Goal: Task Accomplishment & Management: Complete application form

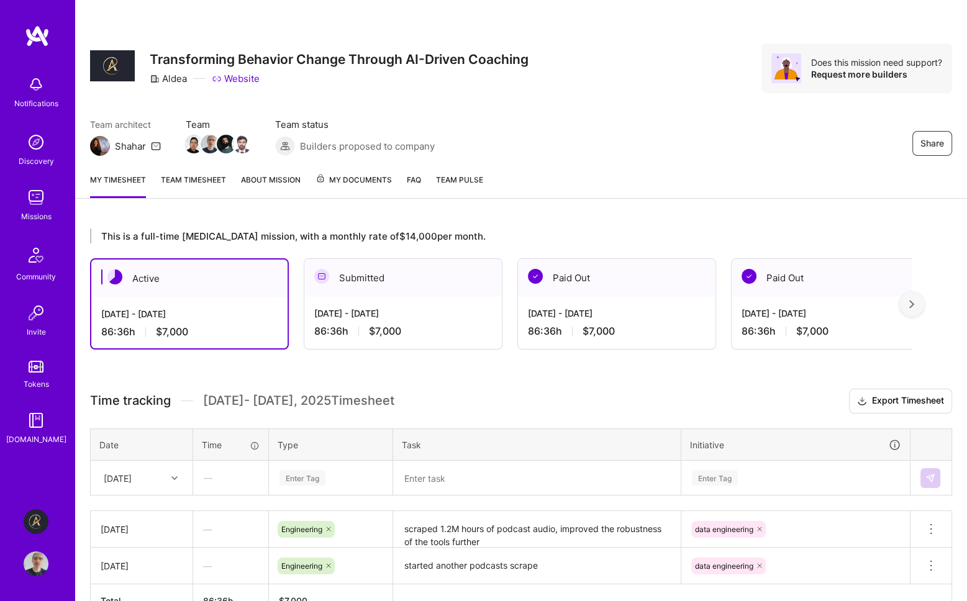
click at [36, 206] on img at bounding box center [36, 197] width 25 height 25
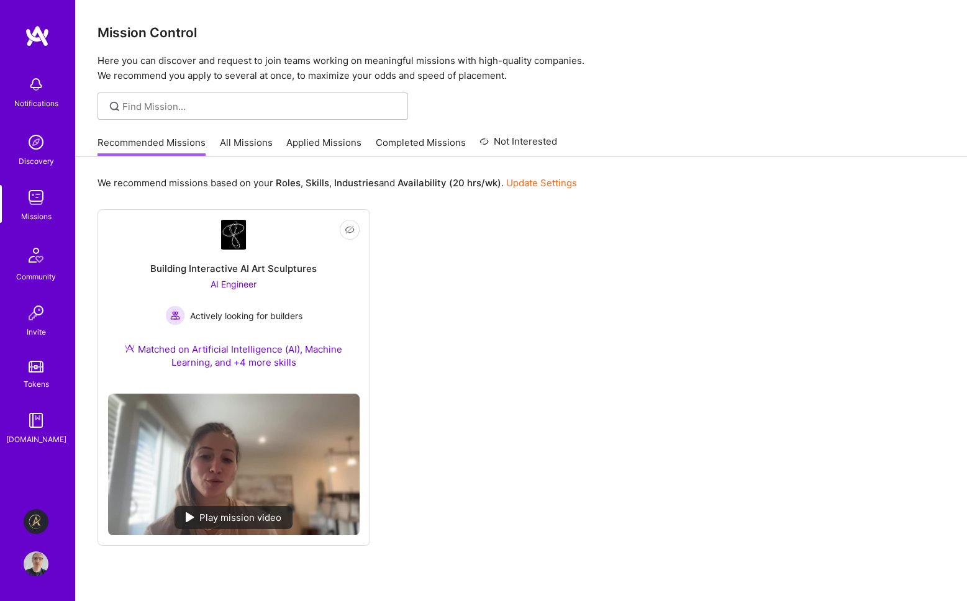
click at [238, 145] on link "All Missions" at bounding box center [246, 146] width 53 height 20
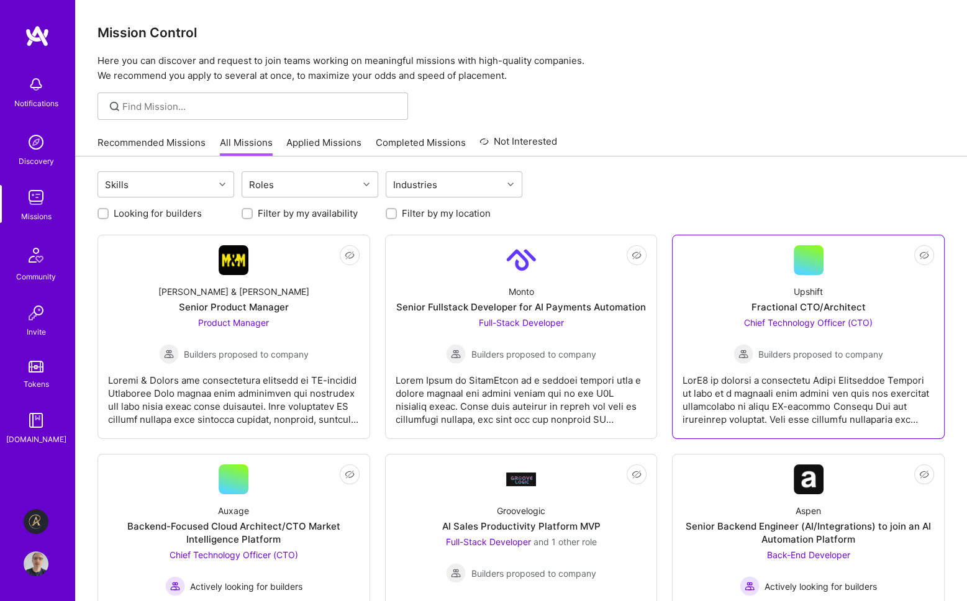
click at [817, 322] on span "Chief Technology Officer (CTO)" at bounding box center [808, 322] width 129 height 11
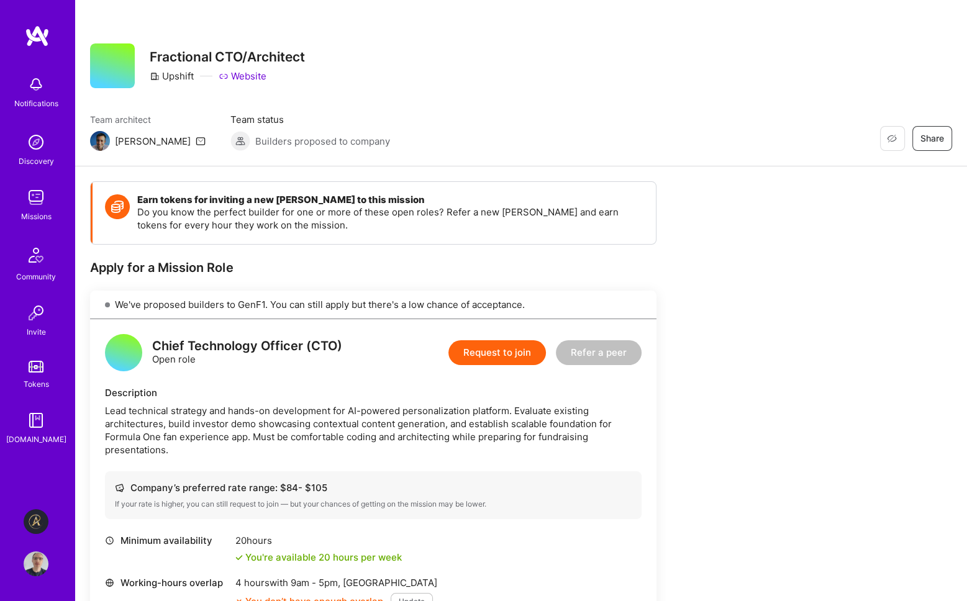
click at [520, 350] on button "Request to join" at bounding box center [496, 352] width 97 height 25
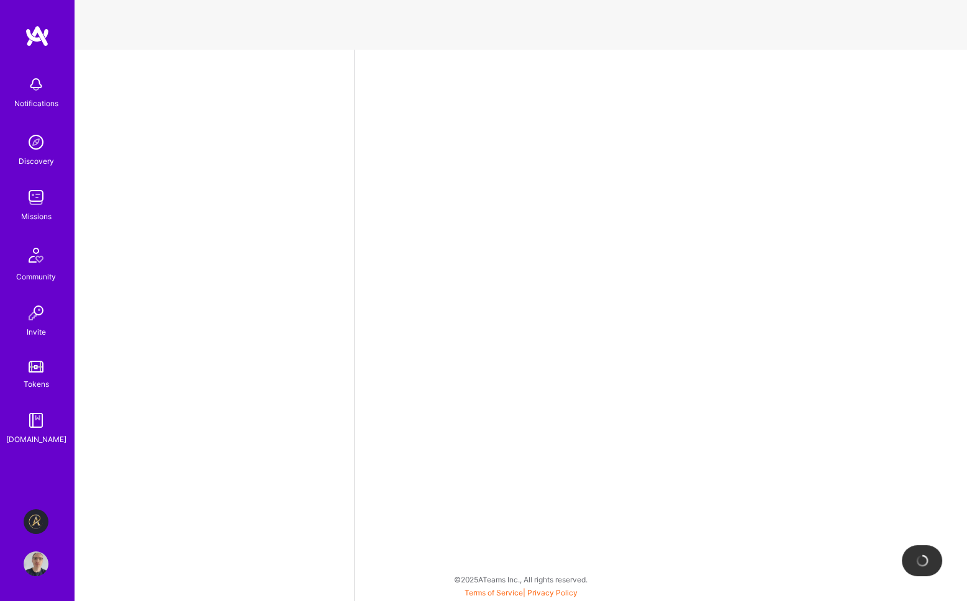
select select "GB"
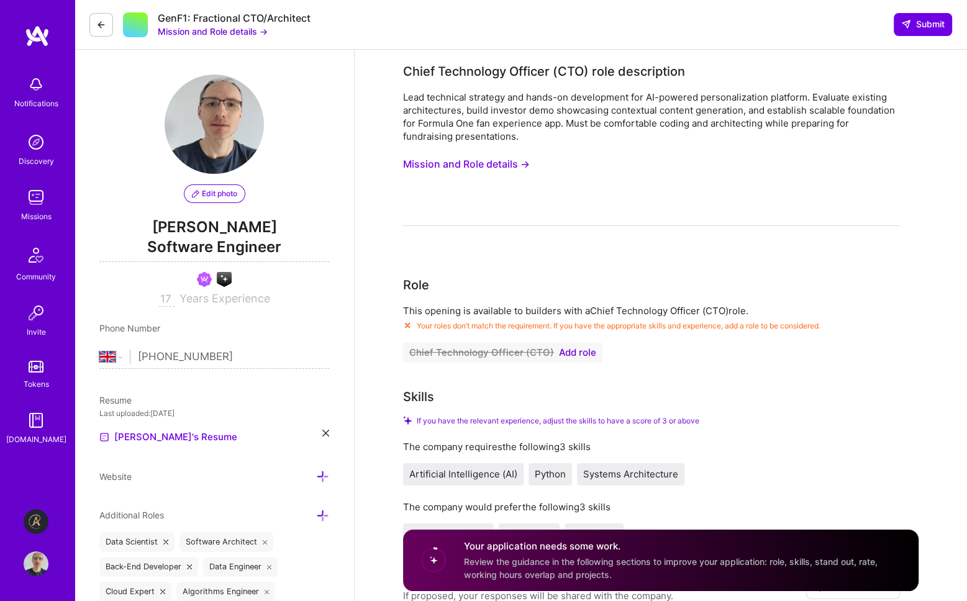
click at [507, 160] on button "Mission and Role details →" at bounding box center [466, 164] width 127 height 23
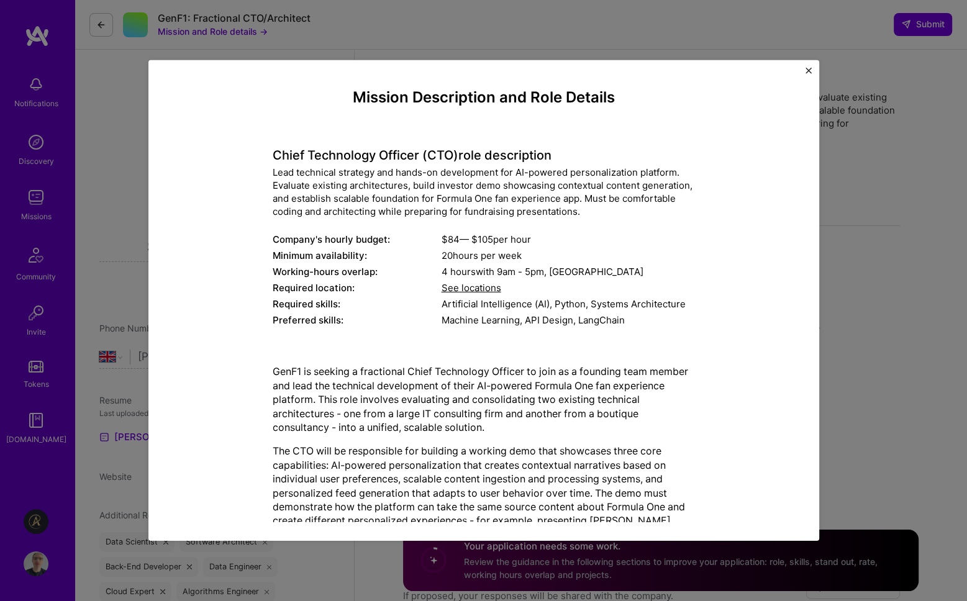
scroll to position [152, 0]
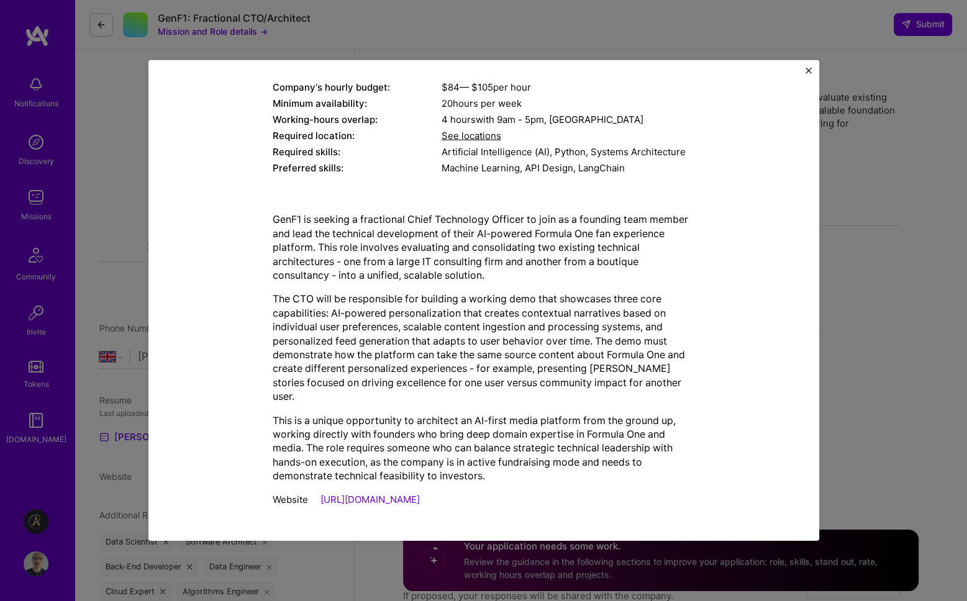
click at [807, 69] on img "Close" at bounding box center [808, 71] width 6 height 6
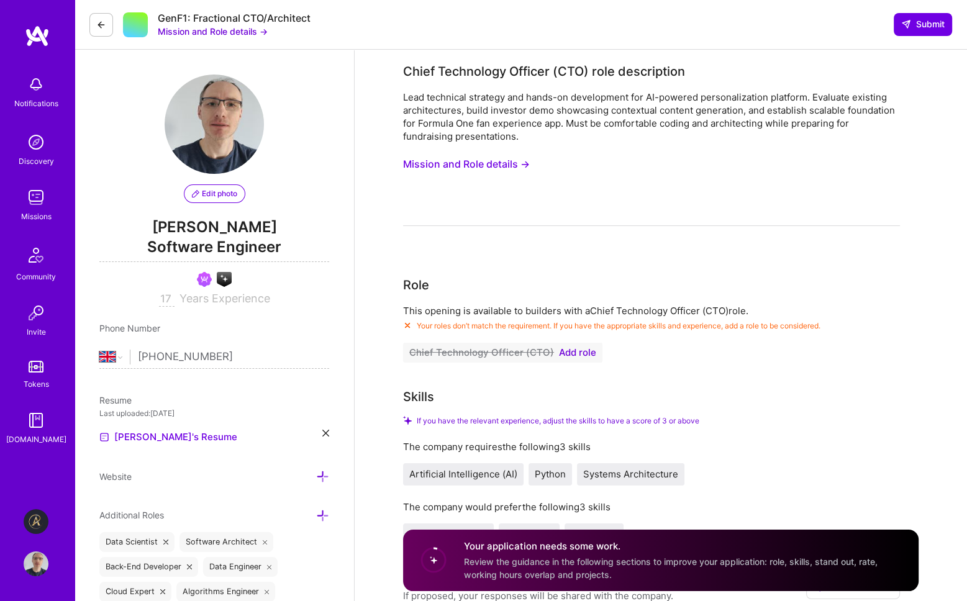
scroll to position [124, 0]
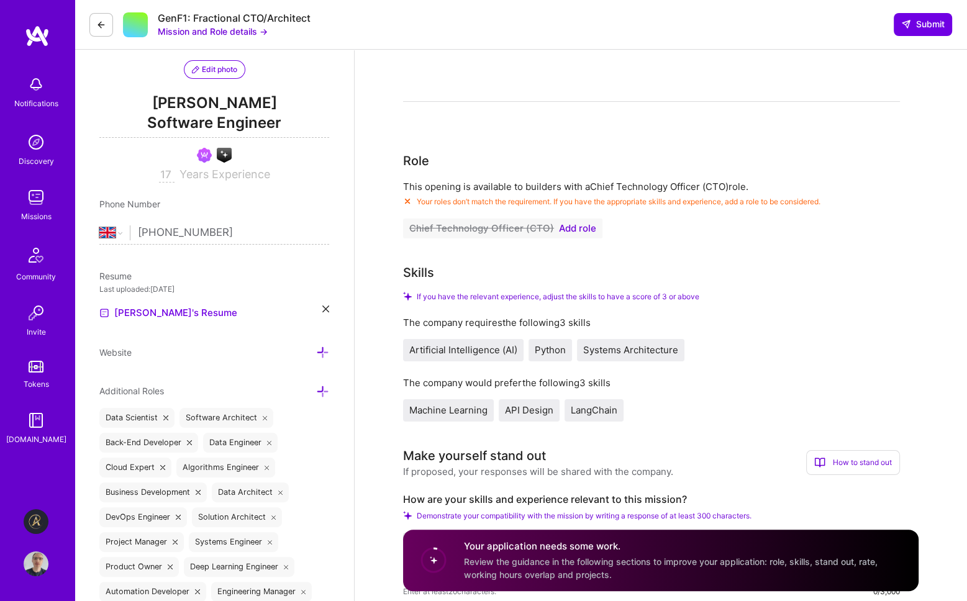
click at [582, 226] on span "Add role" at bounding box center [577, 229] width 37 height 10
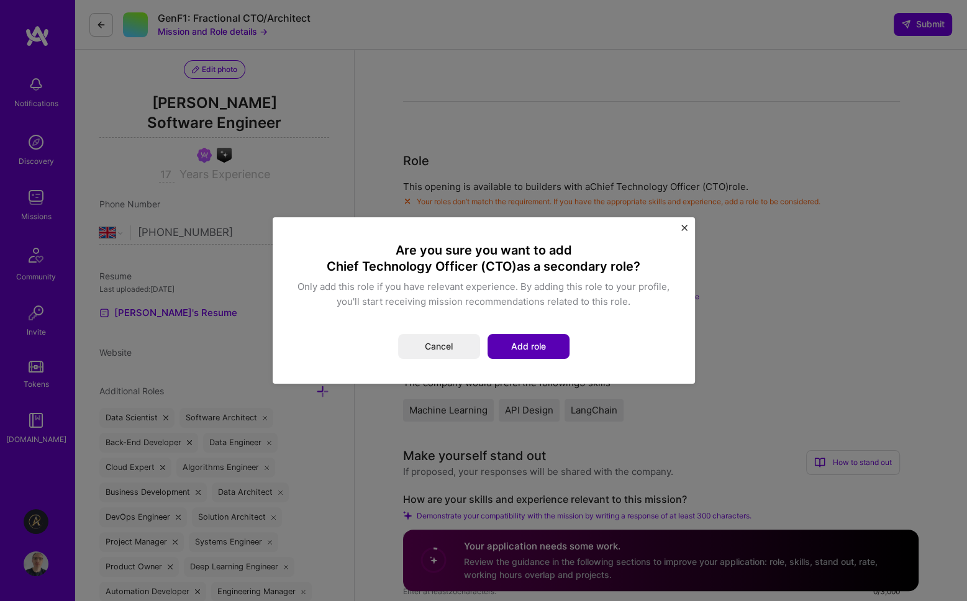
click at [541, 350] on button "Add role" at bounding box center [528, 346] width 82 height 25
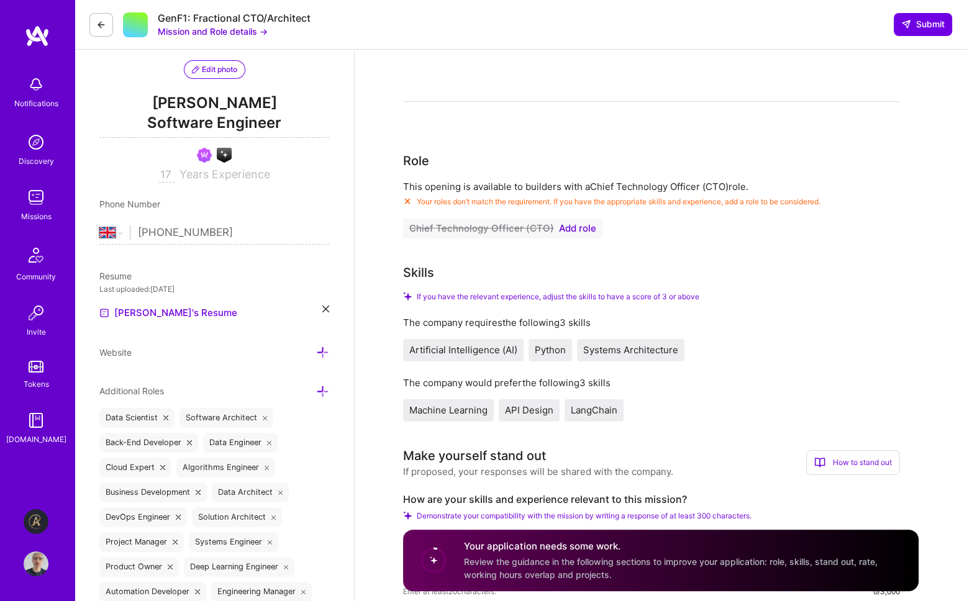
click at [321, 387] on icon at bounding box center [322, 391] width 13 height 13
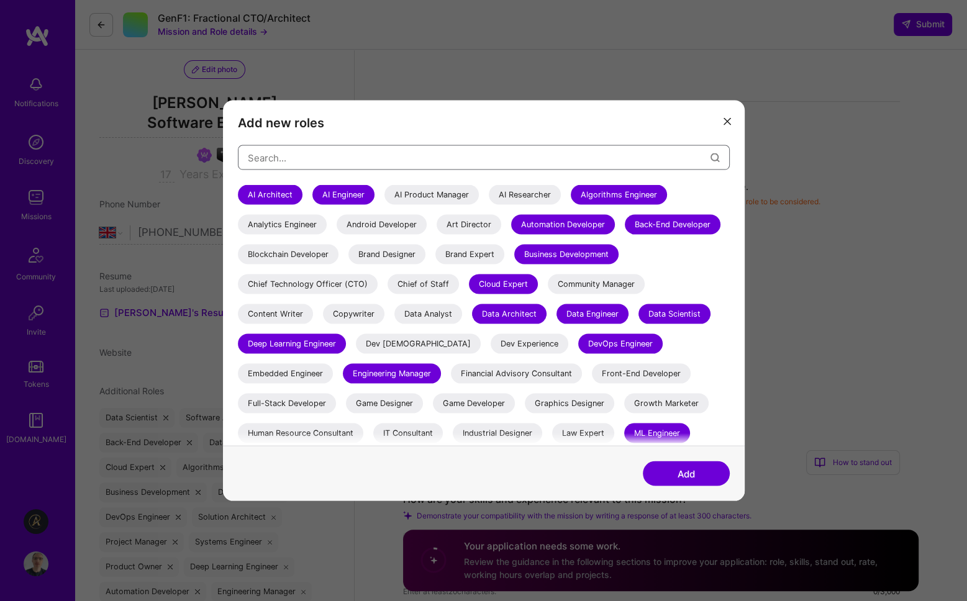
click at [313, 158] on input "modal" at bounding box center [479, 158] width 463 height 32
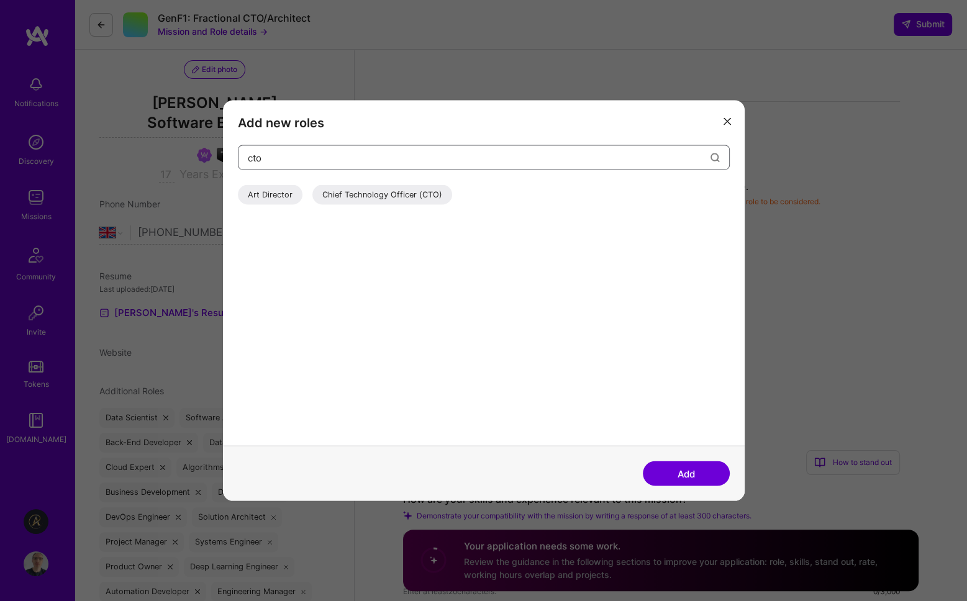
type input "cto"
click at [391, 196] on div "Chief Technology Officer (CTO)" at bounding box center [382, 195] width 140 height 20
click at [679, 471] on button "Add" at bounding box center [686, 473] width 87 height 25
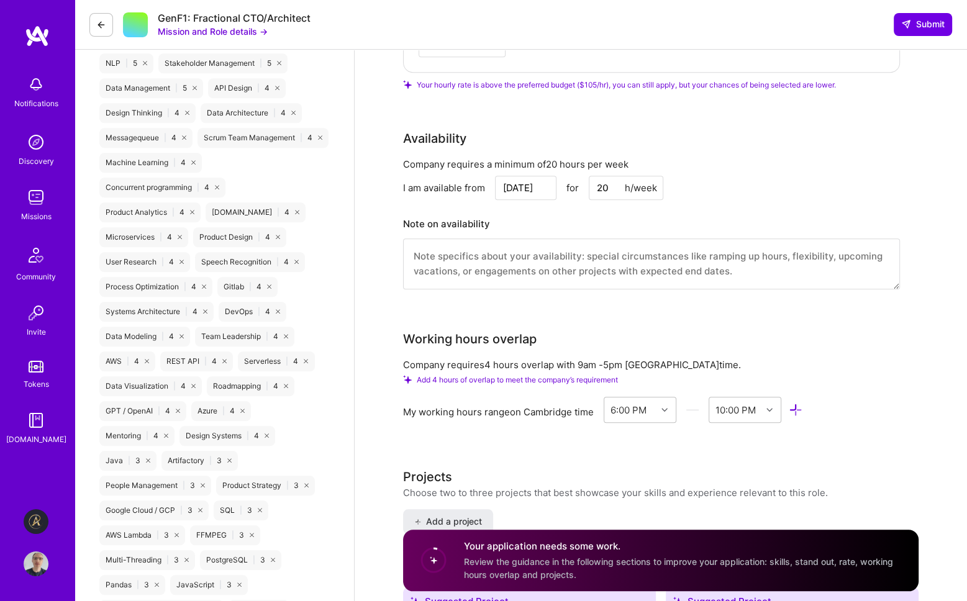
scroll to position [1118, 0]
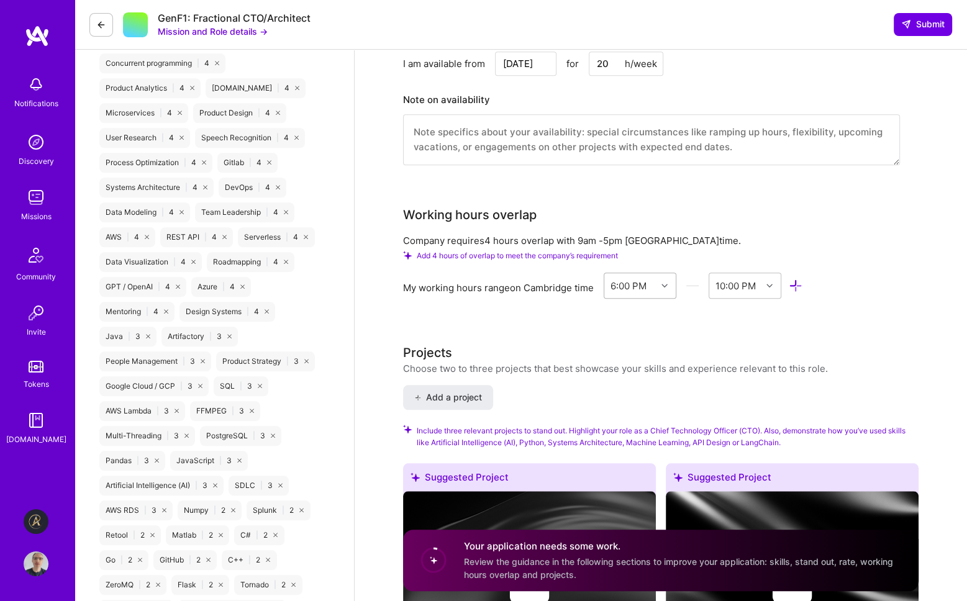
click at [667, 283] on icon at bounding box center [664, 286] width 6 height 6
click at [642, 392] on div "8:00 AM" at bounding box center [640, 395] width 73 height 23
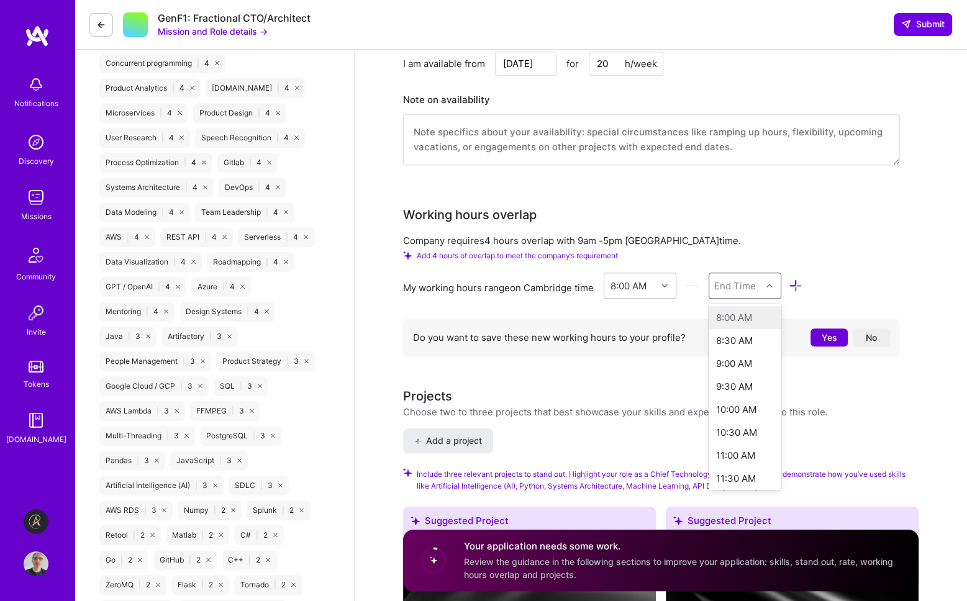
click at [771, 284] on icon at bounding box center [769, 286] width 6 height 6
click at [744, 436] on div "9:00 PM" at bounding box center [744, 436] width 73 height 23
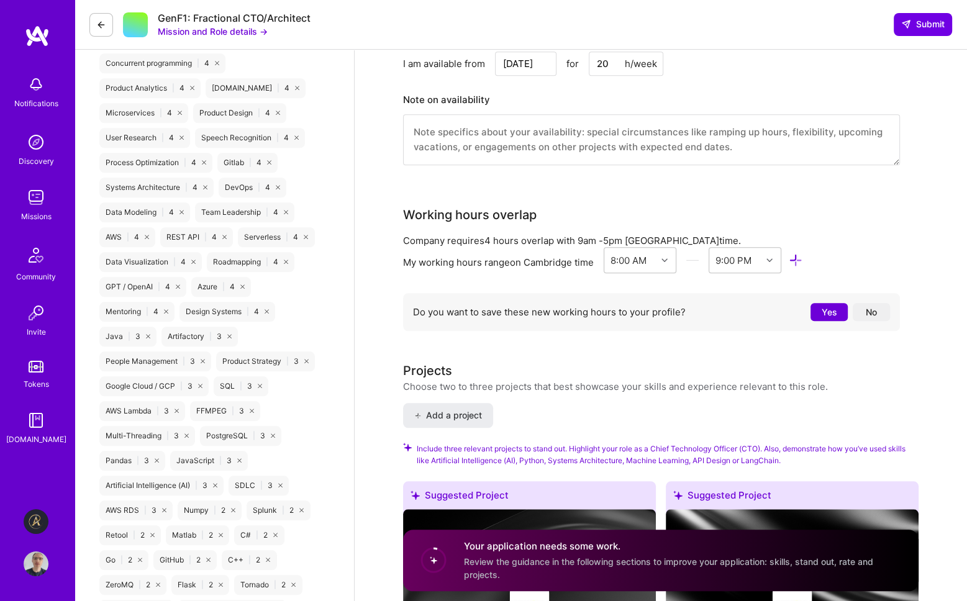
click at [874, 310] on button "No" at bounding box center [870, 312] width 37 height 18
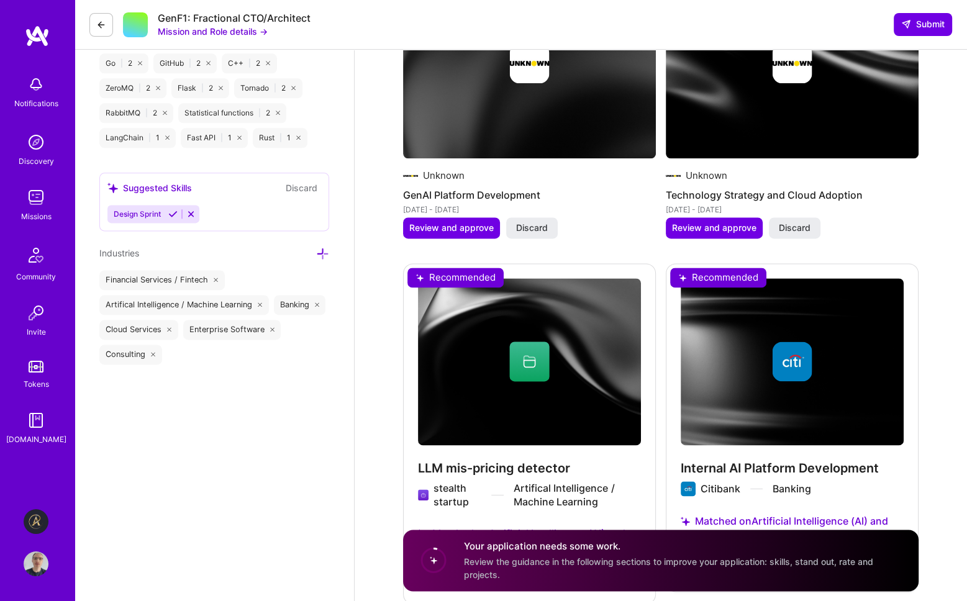
scroll to position [1739, 0]
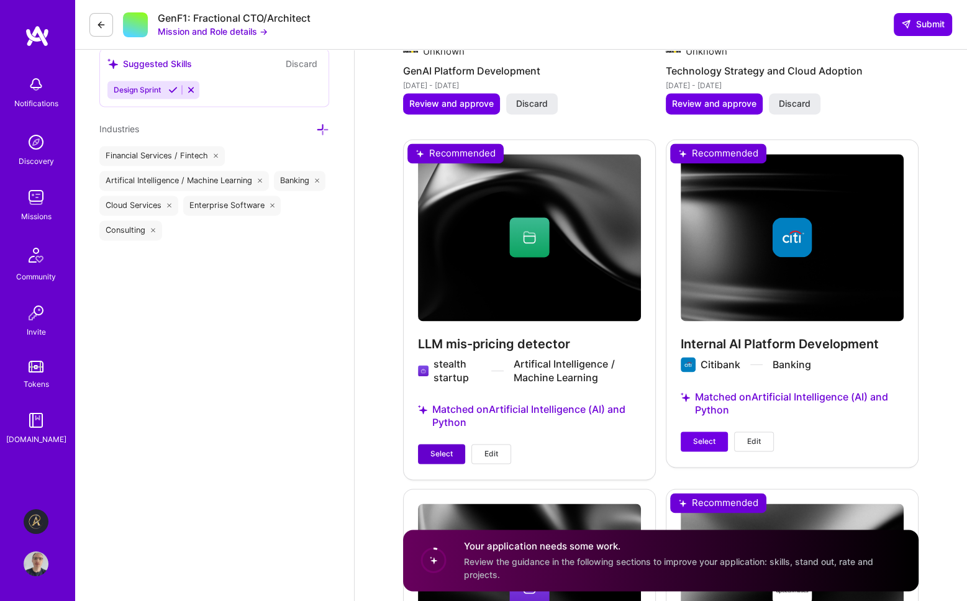
click at [440, 453] on span "Select" at bounding box center [441, 453] width 22 height 11
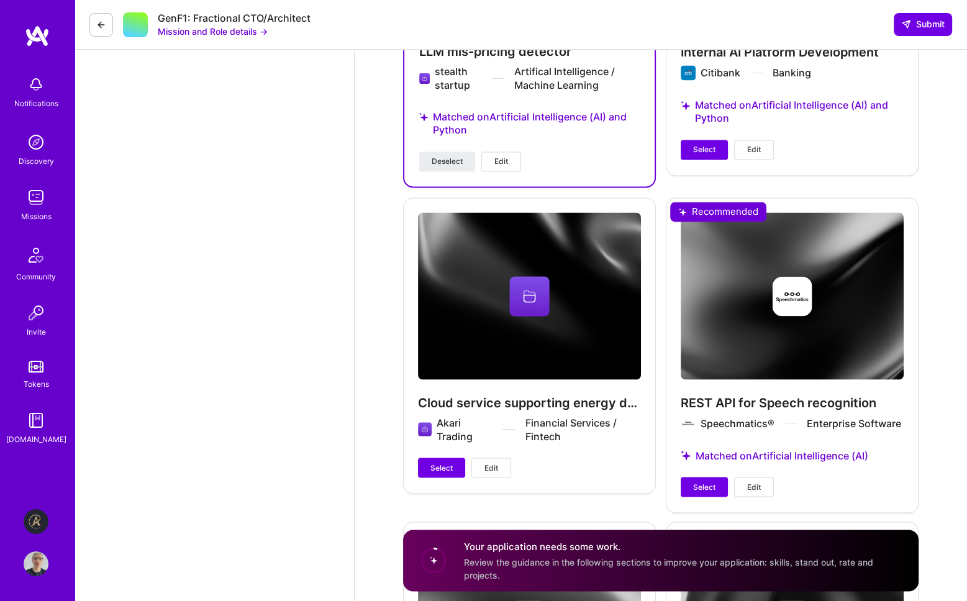
scroll to position [2111, 0]
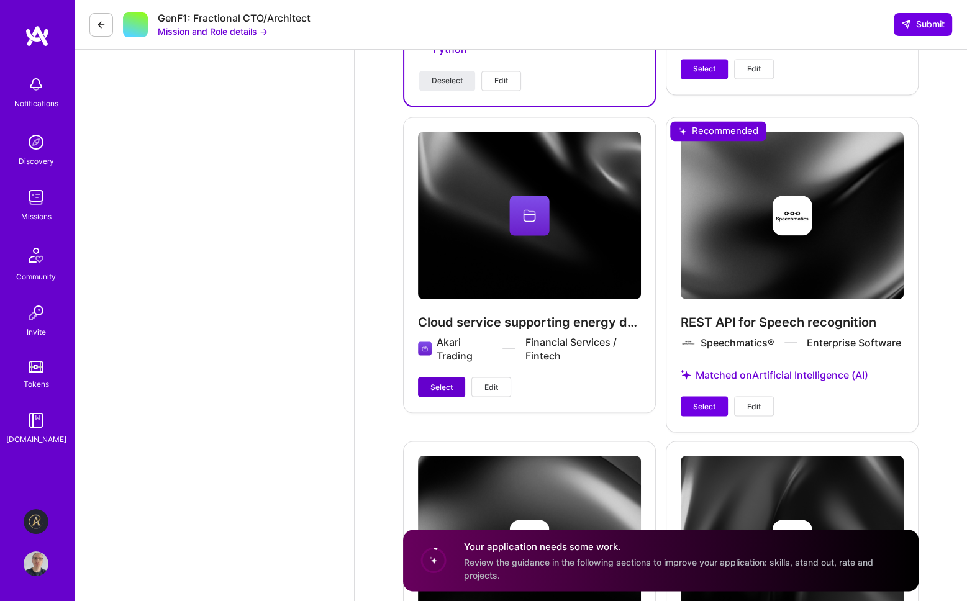
click at [435, 387] on span "Select" at bounding box center [441, 386] width 22 height 11
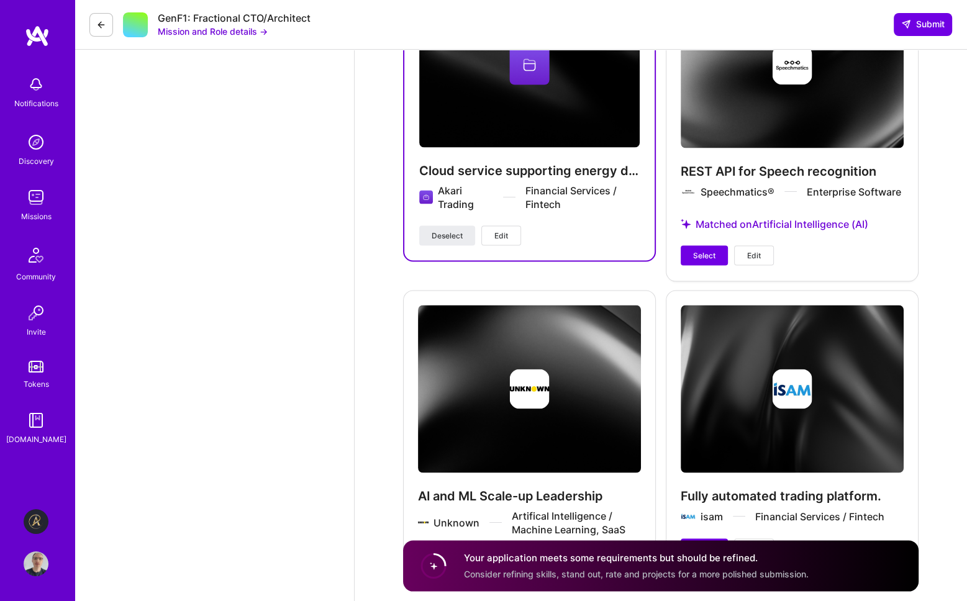
scroll to position [2333, 0]
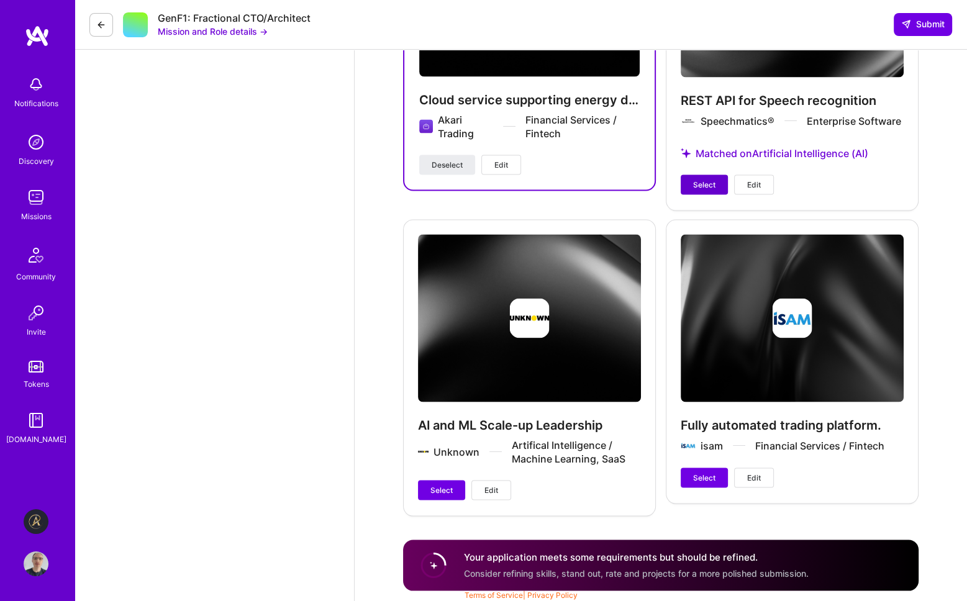
click at [713, 181] on span "Select" at bounding box center [704, 184] width 22 height 11
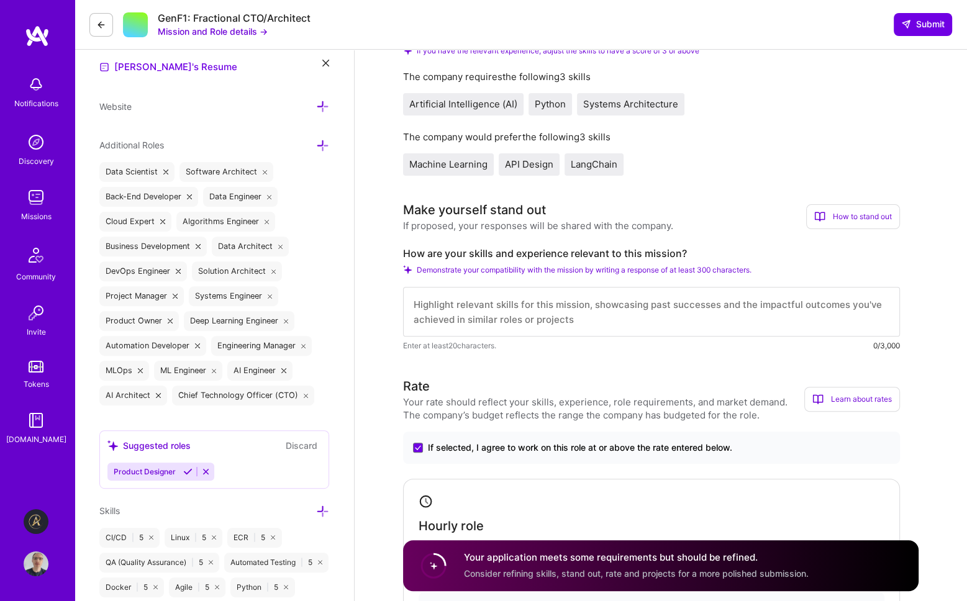
scroll to position [373, 0]
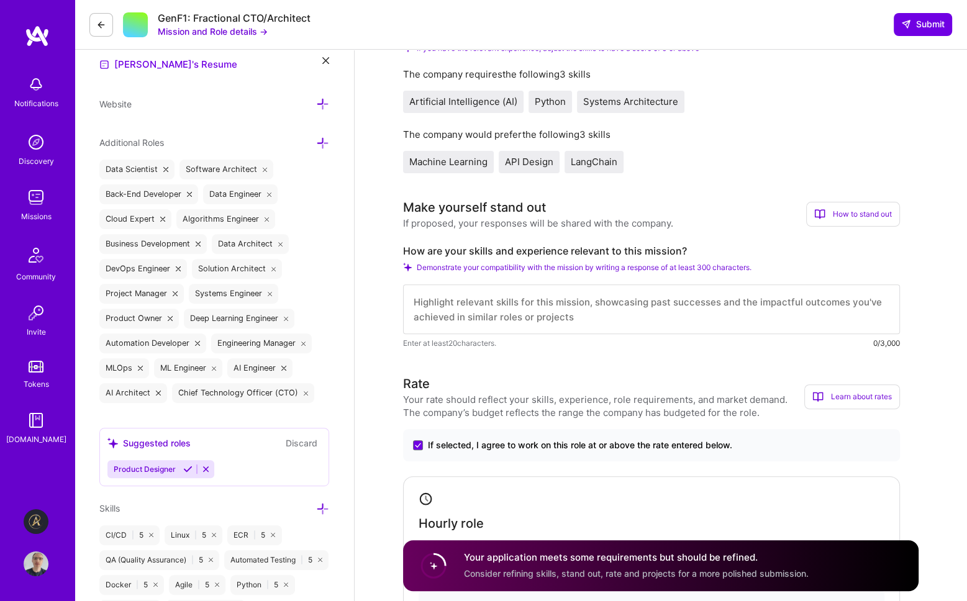
click at [574, 307] on textarea at bounding box center [651, 309] width 497 height 50
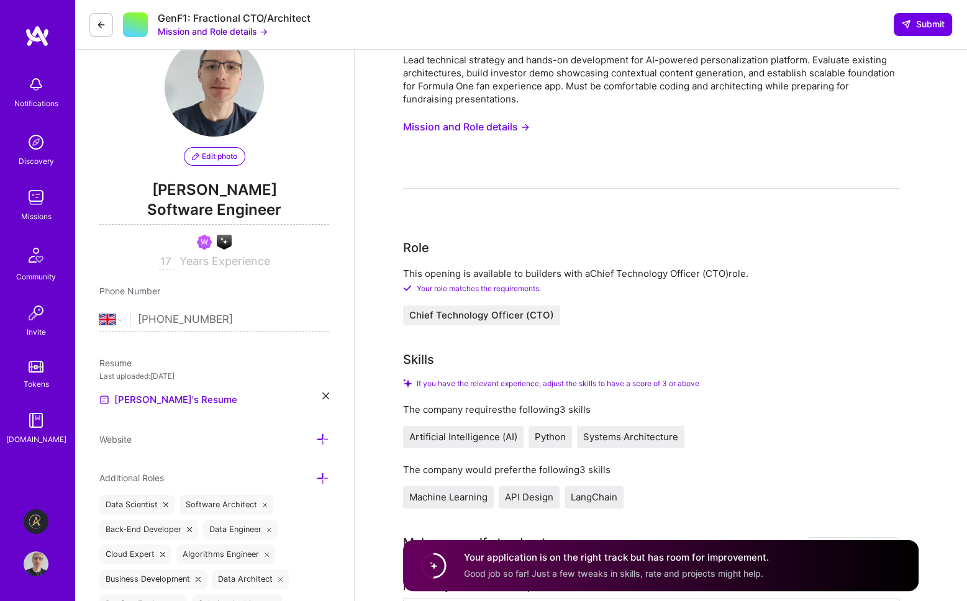
scroll to position [0, 0]
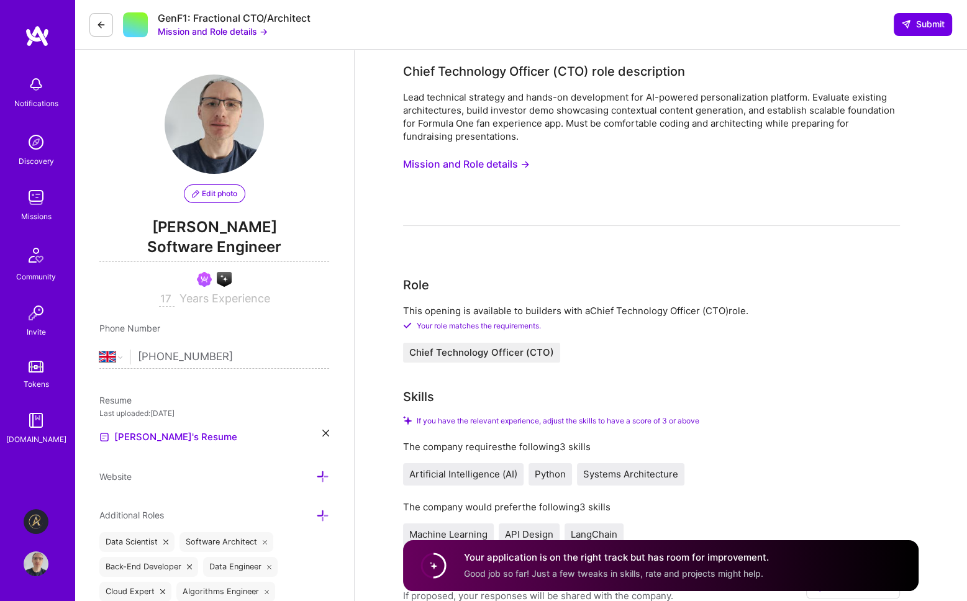
click at [499, 163] on button "Mission and Role details →" at bounding box center [466, 164] width 127 height 23
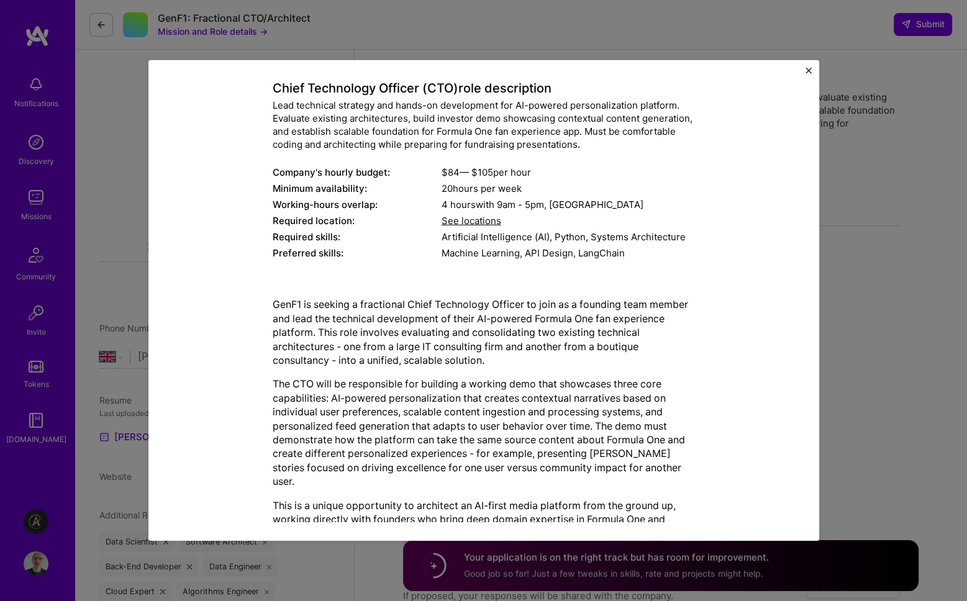
scroll to position [153, 0]
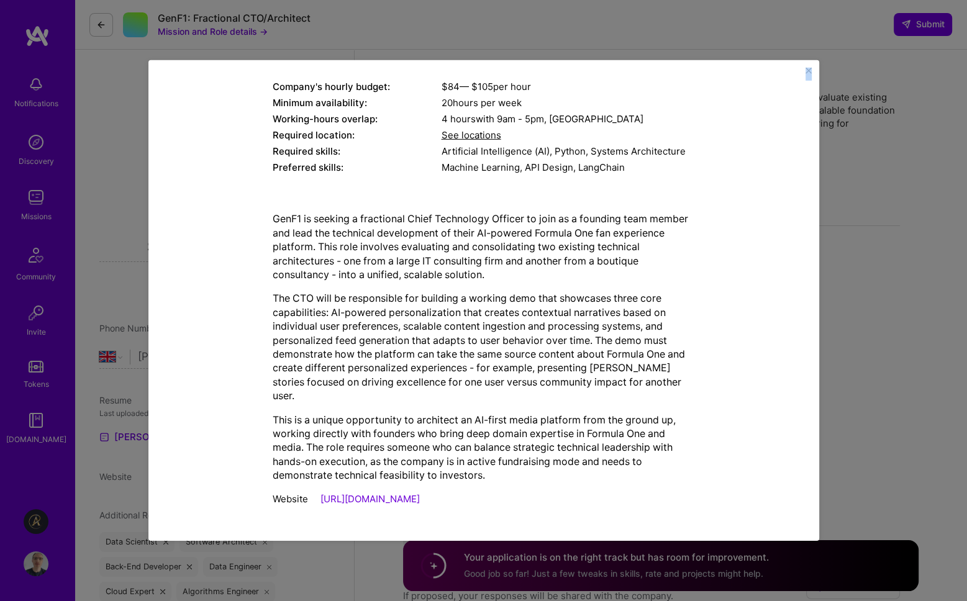
drag, startPoint x: 269, startPoint y: 152, endPoint x: 706, endPoint y: 530, distance: 577.5
click at [712, 538] on div "Mission Description and Role Details Chief Technology Officer (CTO) role descri…" at bounding box center [483, 300] width 671 height 481
copy div "Lorem Ipsumdolor Sitamet (CON) adip elitseddoei Temp incididun utlabore etd mag…"
click at [805, 66] on div "Mission Description and Role Details Chief Technology Officer (CTO) role descri…" at bounding box center [483, 300] width 671 height 481
click at [807, 70] on img "Close" at bounding box center [808, 71] width 6 height 6
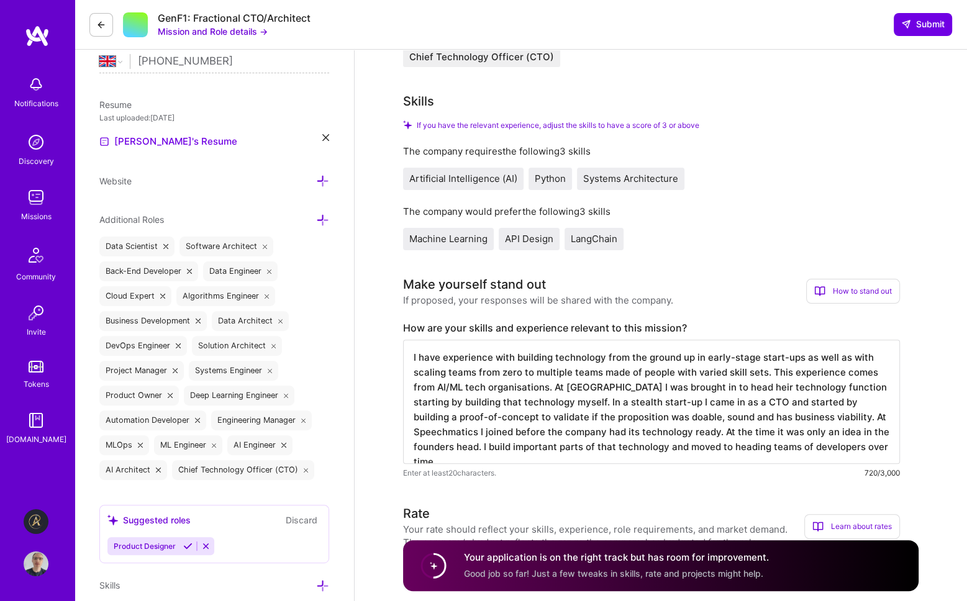
scroll to position [373, 0]
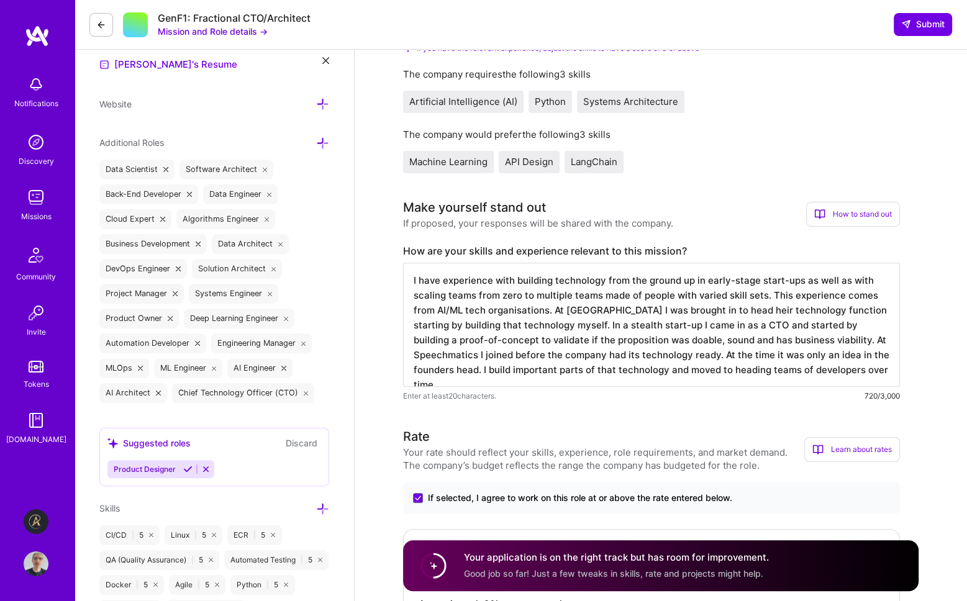
click at [756, 323] on textarea "I have experience with building technology from the ground up in early-stage st…" at bounding box center [651, 325] width 497 height 124
click at [462, 246] on label "How are your skills and experience relevant to this mission?" at bounding box center [651, 251] width 497 height 13
drag, startPoint x: 403, startPoint y: 253, endPoint x: 699, endPoint y: 244, distance: 295.7
click at [699, 245] on label "How are your skills and experience relevant to this mission?" at bounding box center [651, 251] width 497 height 13
copy label "How are your skills and experience relevant to this mission?"
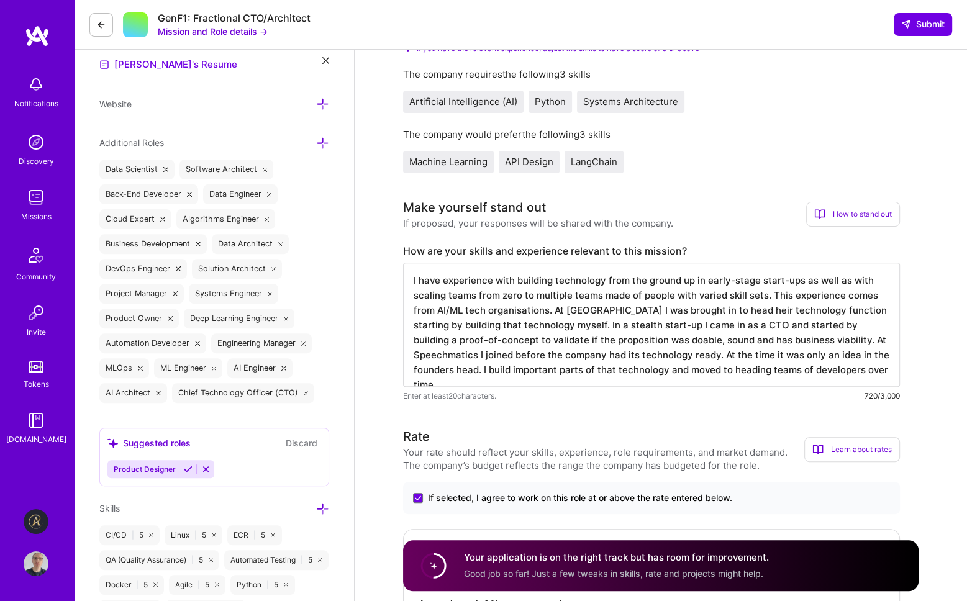
click at [441, 312] on textarea "I have experience with building technology from the ground up in early-stage st…" at bounding box center [651, 325] width 497 height 124
paste textarea "lorem i dolor sitame co adipisci elitseddoe temp inc utlabo et do magna-aliqu E…"
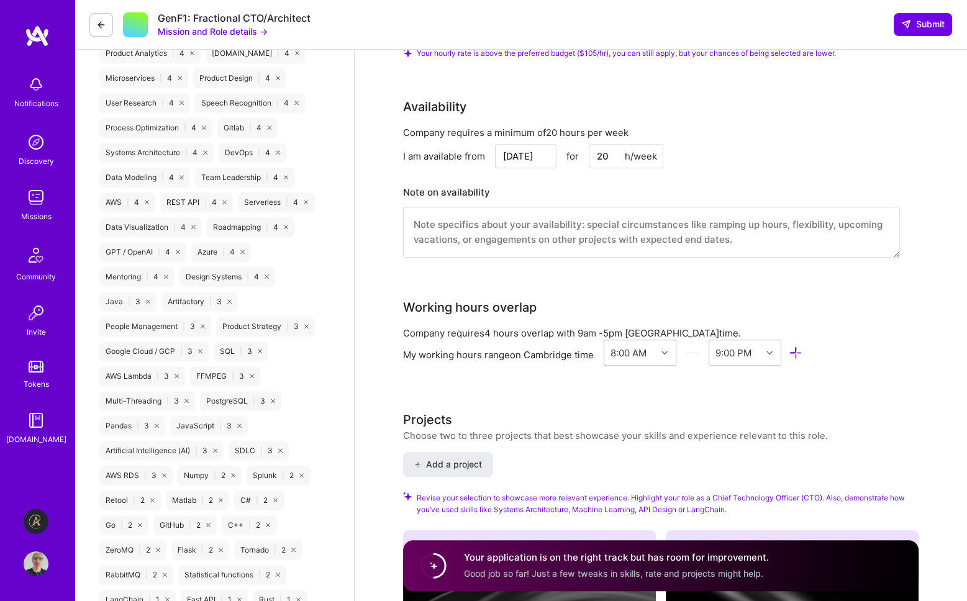
scroll to position [1118, 0]
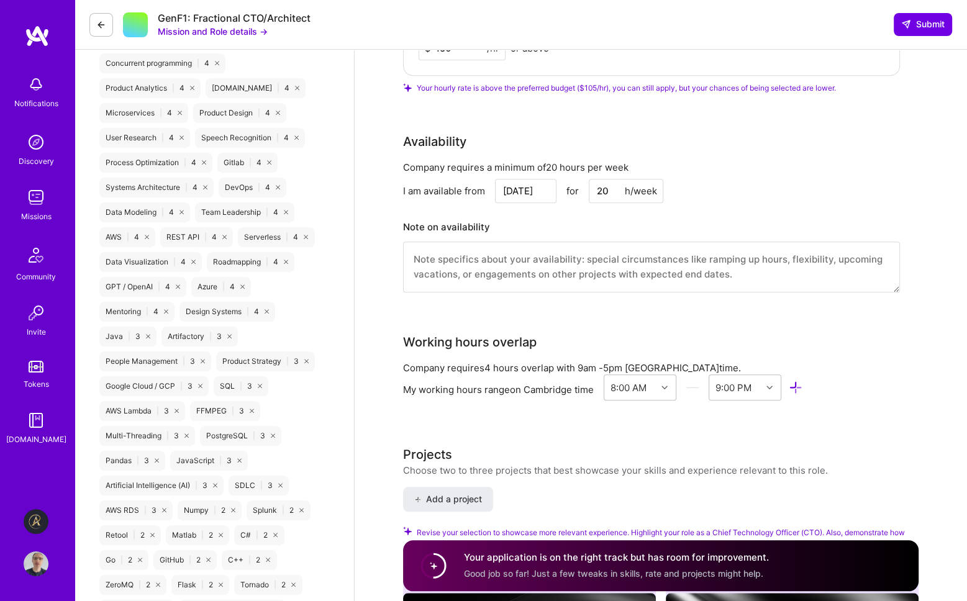
type textarea "L ipsum d sitam consec ad elitsedd eiusmodtem inci utl etdolo ma al enima-minim…"
click at [535, 186] on input "[DATE]" at bounding box center [525, 191] width 61 height 24
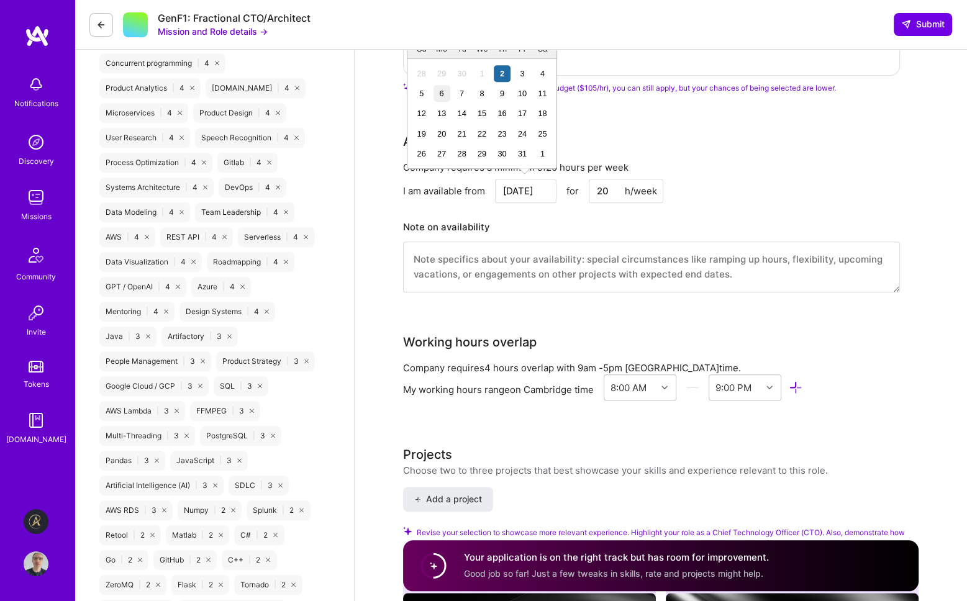
click at [439, 91] on div "6" at bounding box center [441, 93] width 17 height 17
type input "[DATE]"
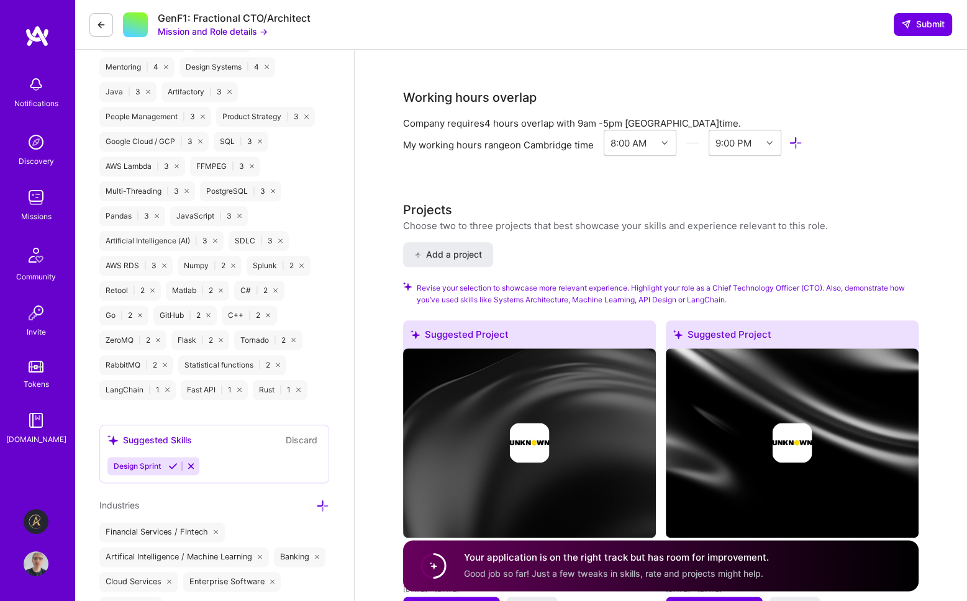
scroll to position [1366, 0]
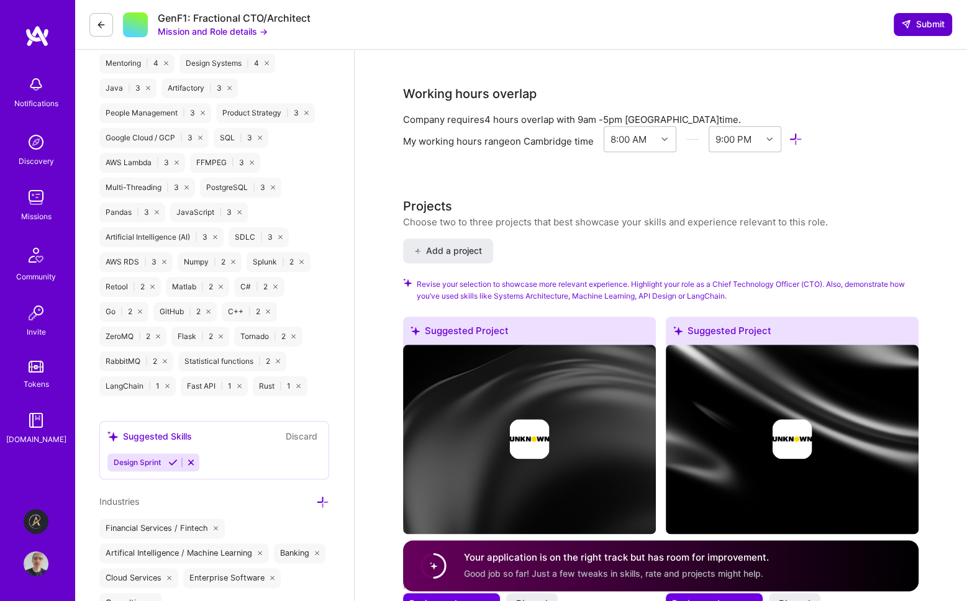
click at [924, 27] on span "Submit" at bounding box center [922, 24] width 43 height 12
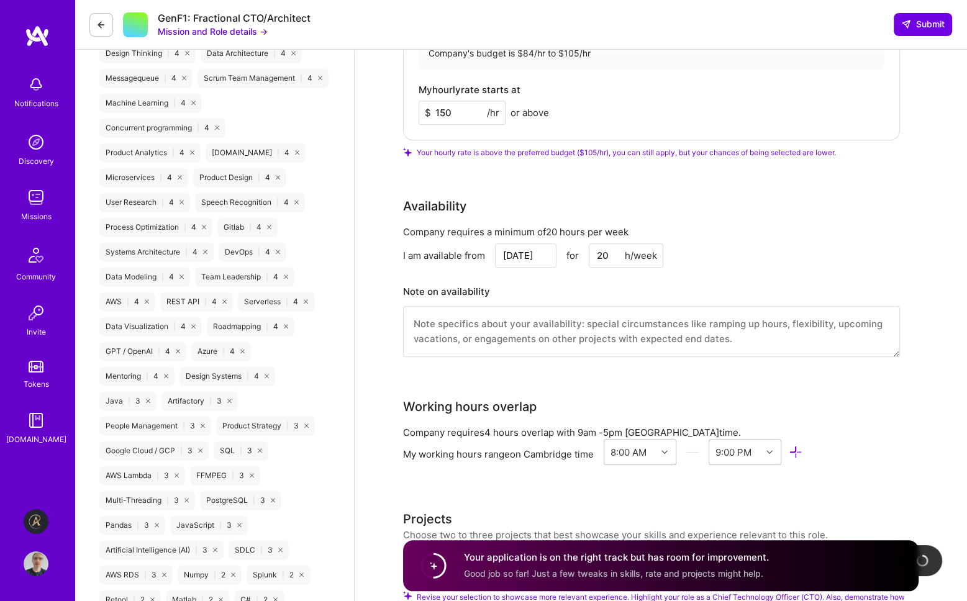
scroll to position [938, 0]
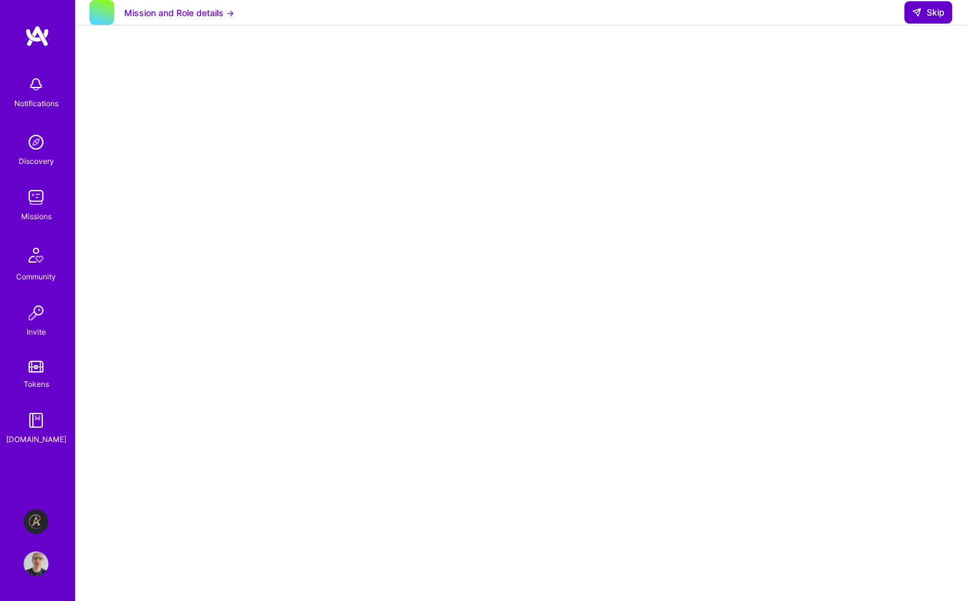
click at [928, 19] on span "Skip" at bounding box center [927, 12] width 33 height 12
select select "GB"
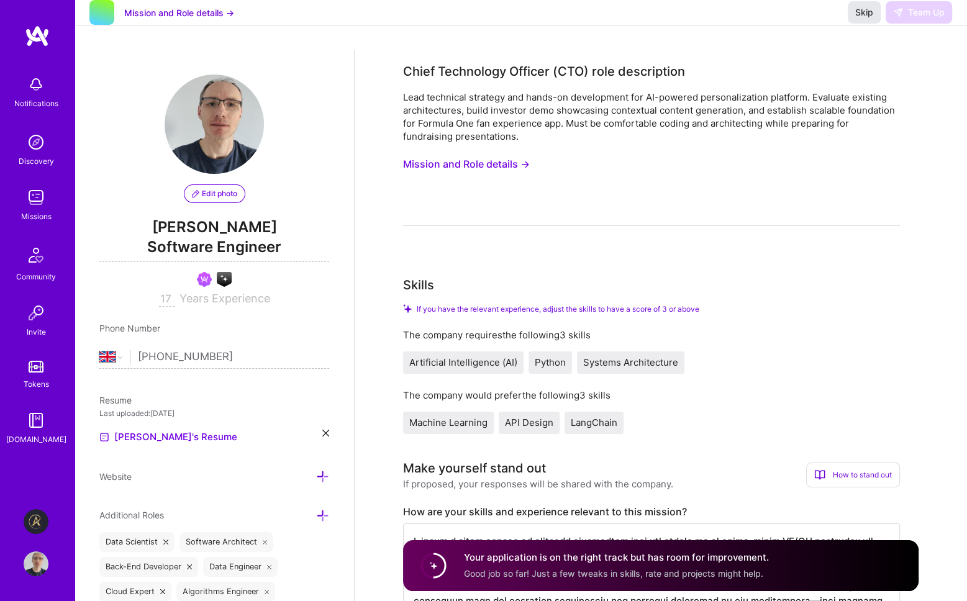
click at [864, 19] on span "Skip" at bounding box center [864, 12] width 18 height 12
click at [860, 19] on span "Skip" at bounding box center [864, 12] width 18 height 12
click at [864, 19] on span "Skip" at bounding box center [864, 12] width 18 height 12
click at [52, 201] on link "Missions" at bounding box center [36, 204] width 77 height 38
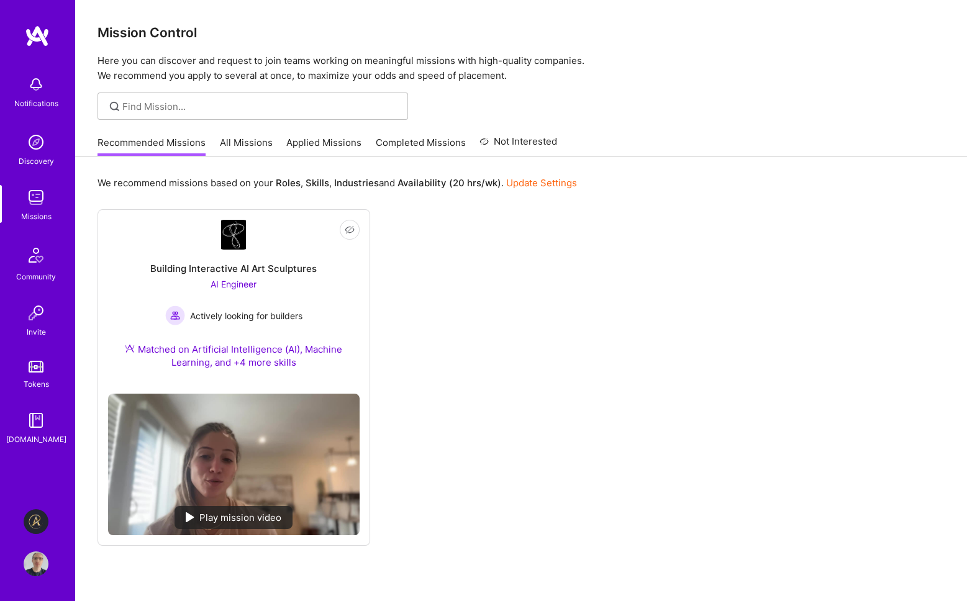
click at [327, 142] on link "Applied Missions" at bounding box center [323, 146] width 75 height 20
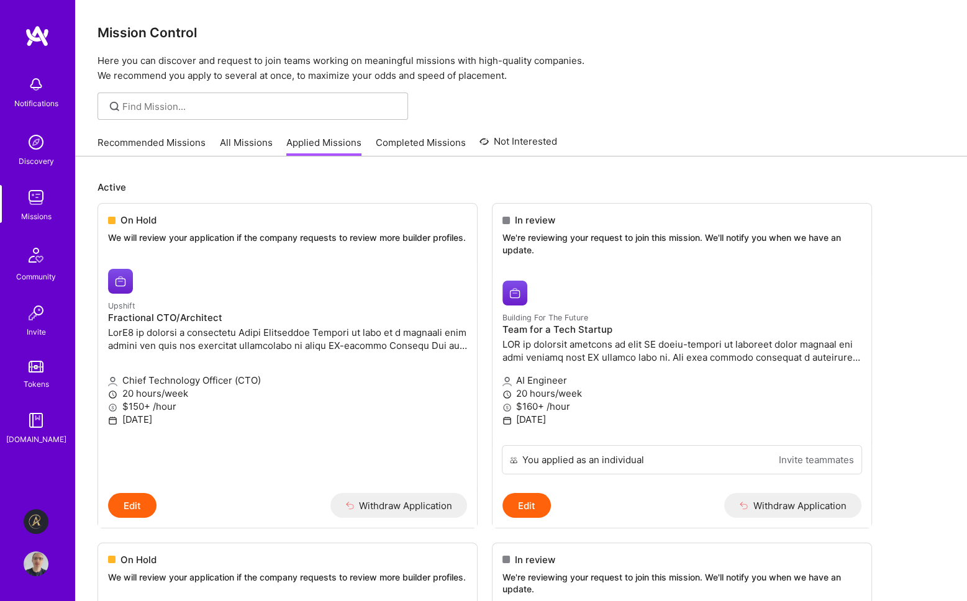
click at [243, 142] on link "All Missions" at bounding box center [246, 146] width 53 height 20
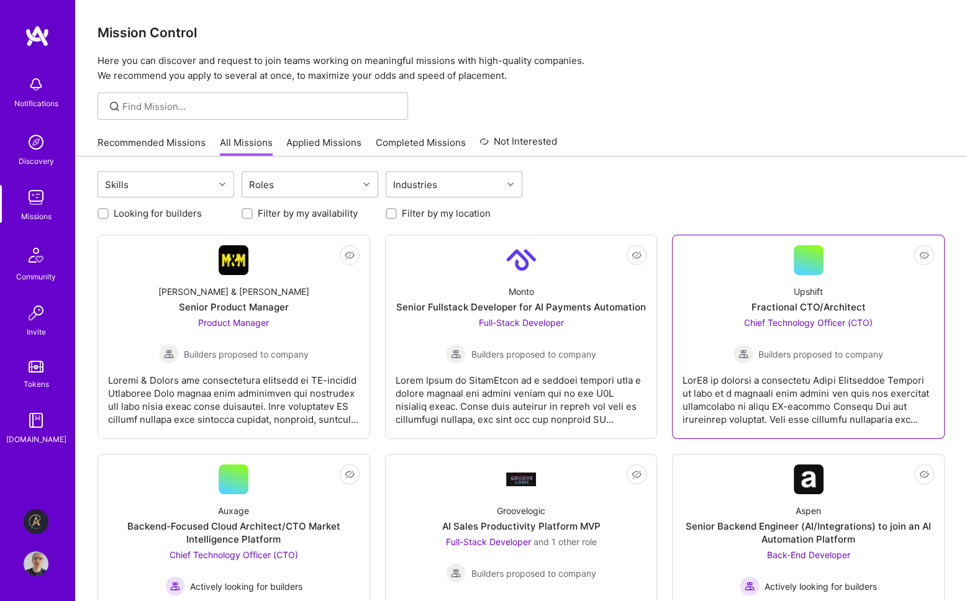
click at [801, 320] on span "Chief Technology Officer (CTO)" at bounding box center [808, 322] width 129 height 11
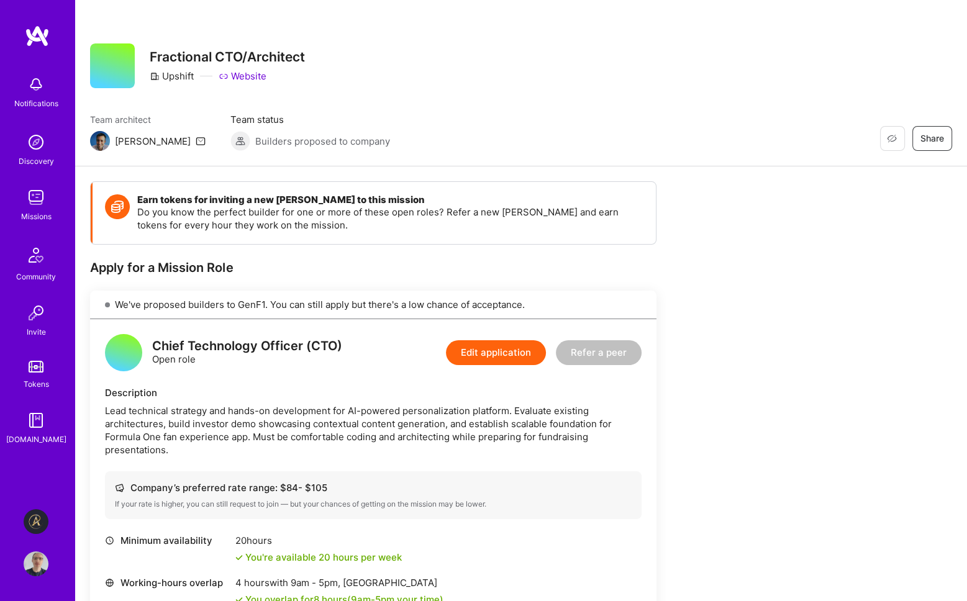
click at [32, 203] on img at bounding box center [36, 197] width 25 height 25
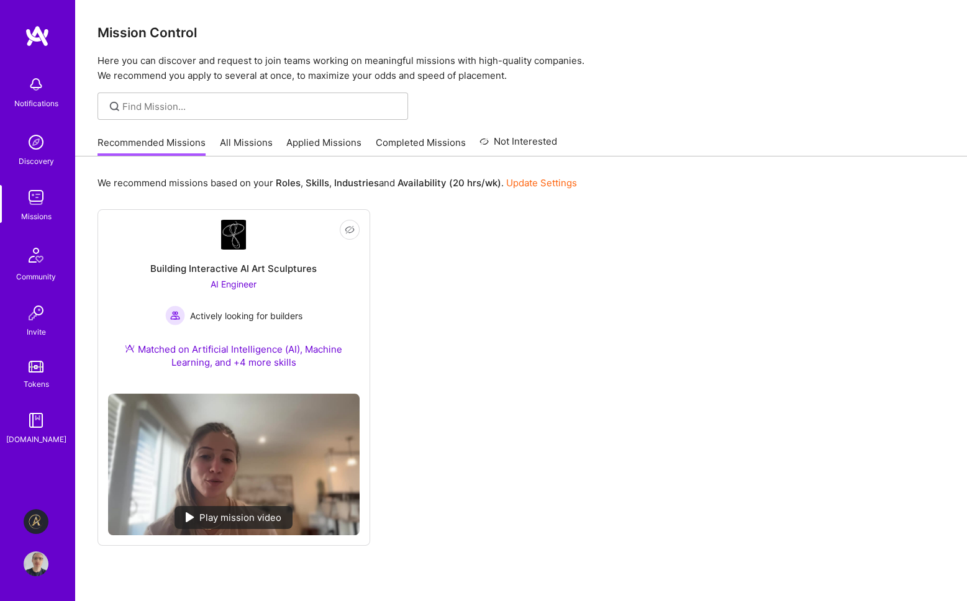
click at [302, 144] on link "Applied Missions" at bounding box center [323, 146] width 75 height 20
